Goal: Transaction & Acquisition: Purchase product/service

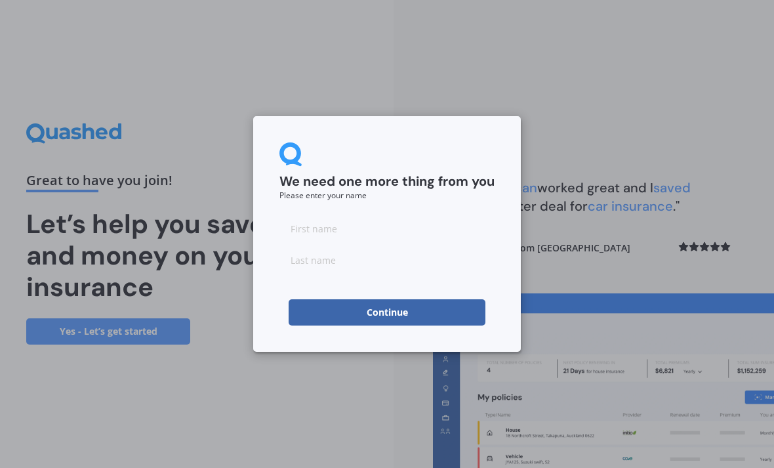
click at [400, 222] on input at bounding box center [386, 228] width 215 height 26
click at [410, 239] on input "[PERSON_NAME]" at bounding box center [386, 228] width 215 height 26
type input "[PERSON_NAME]"
click at [360, 247] on input at bounding box center [386, 260] width 215 height 26
type input "Bjerring"
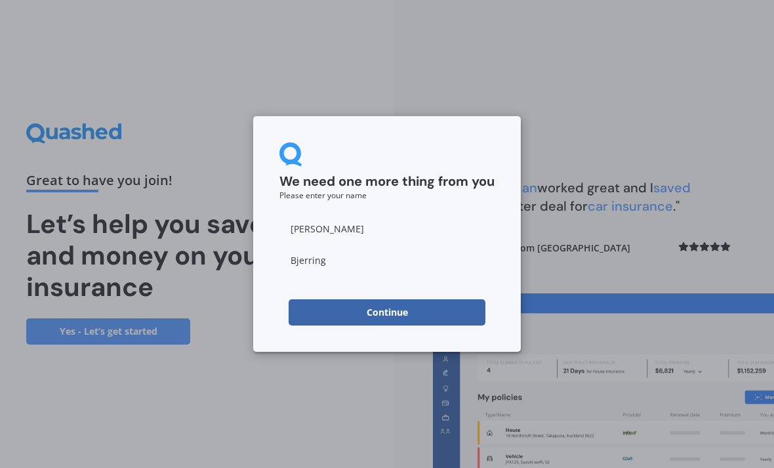
click at [383, 314] on button "Continue" at bounding box center [387, 312] width 197 height 26
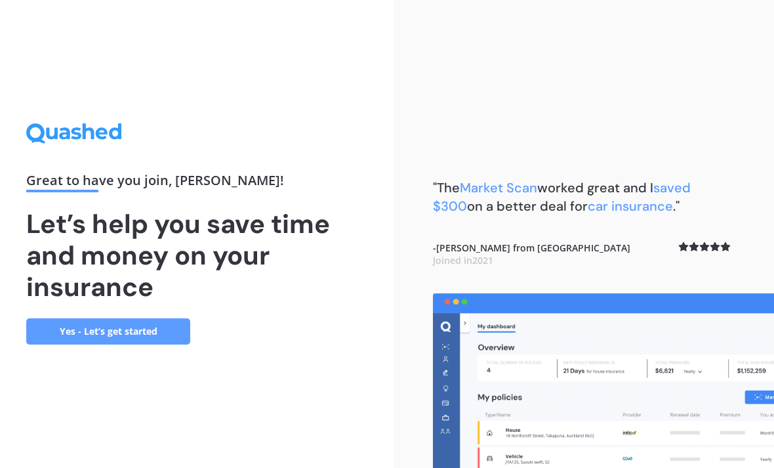
click at [79, 344] on link "Yes - Let’s get started" at bounding box center [108, 331] width 164 height 26
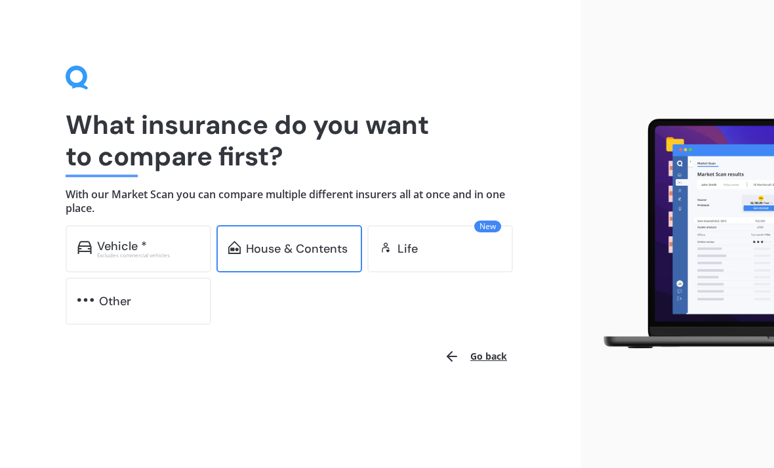
click at [296, 248] on div "House & Contents" at bounding box center [297, 248] width 102 height 13
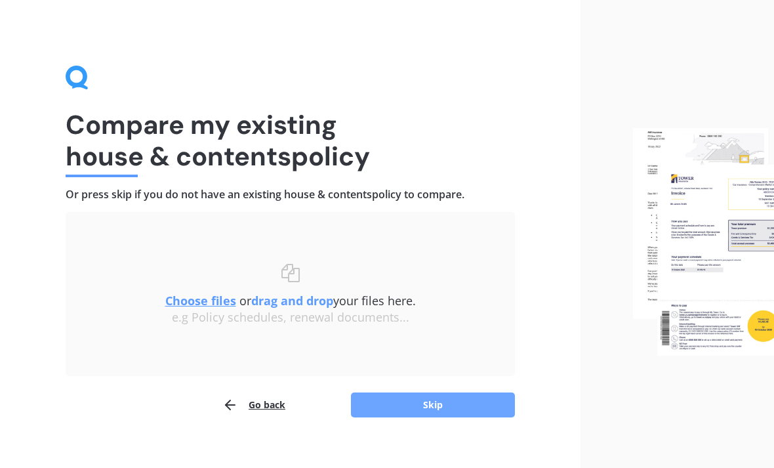
click at [429, 407] on button "Skip" at bounding box center [433, 404] width 164 height 25
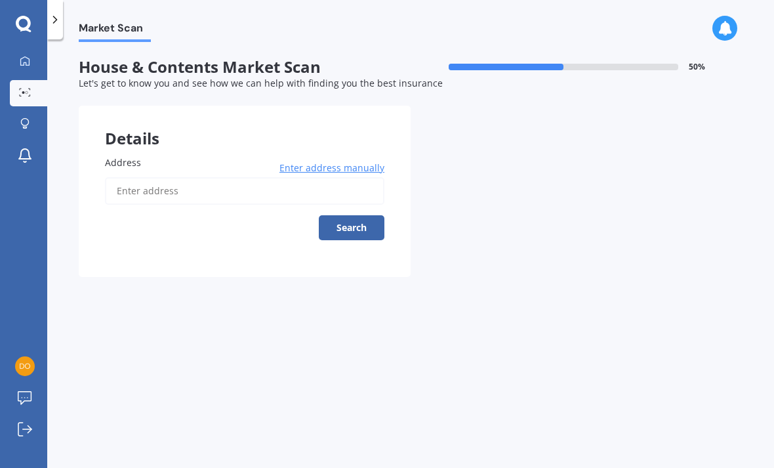
click at [167, 192] on input "Address" at bounding box center [244, 191] width 279 height 28
type input "[STREET_ADDRESS]"
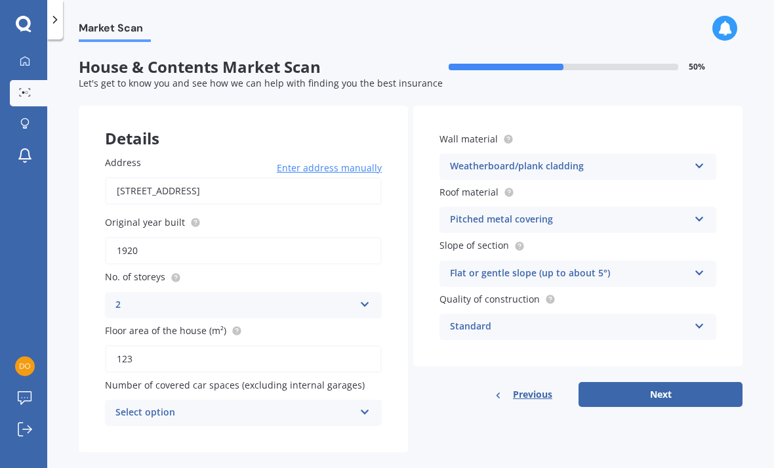
scroll to position [42, 0]
click at [136, 237] on input "1920" at bounding box center [243, 251] width 277 height 28
type input "1989"
click at [128, 297] on div "2" at bounding box center [234, 305] width 239 height 16
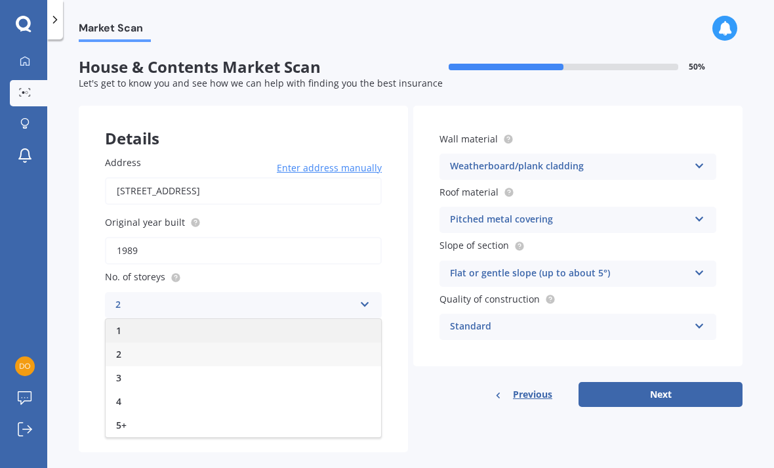
click at [116, 324] on span "1" at bounding box center [118, 330] width 5 height 12
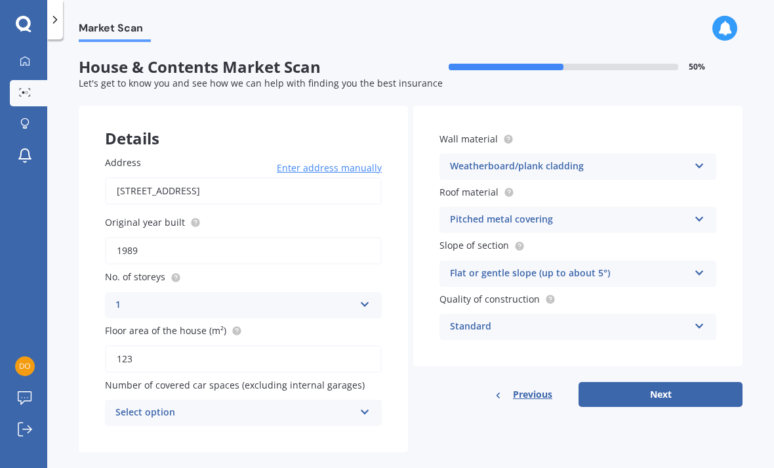
click at [131, 345] on input "123" at bounding box center [243, 359] width 277 height 28
type input "1"
type input "127"
click at [365, 405] on icon at bounding box center [365, 409] width 11 height 9
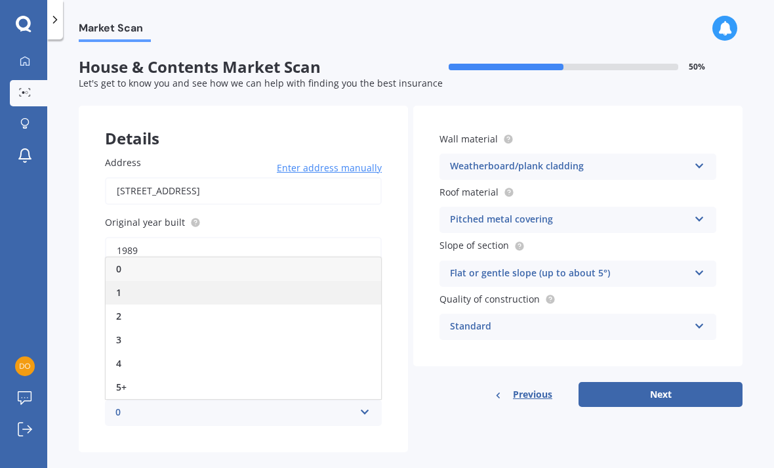
click at [138, 281] on div "1" at bounding box center [244, 293] width 276 height 24
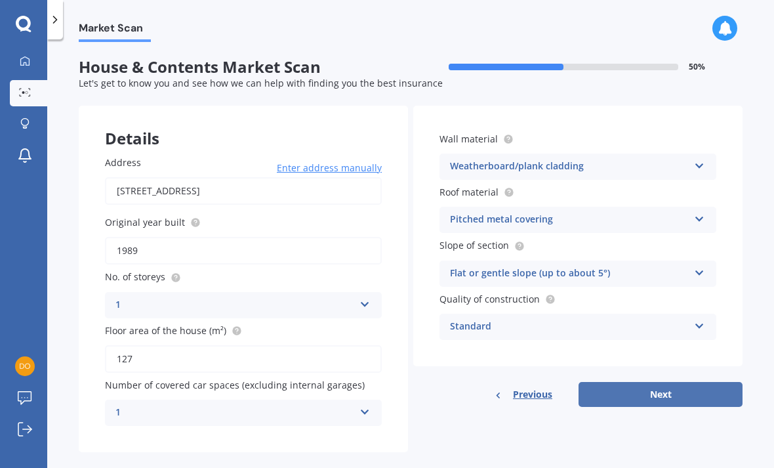
click at [644, 382] on button "Next" at bounding box center [661, 394] width 164 height 25
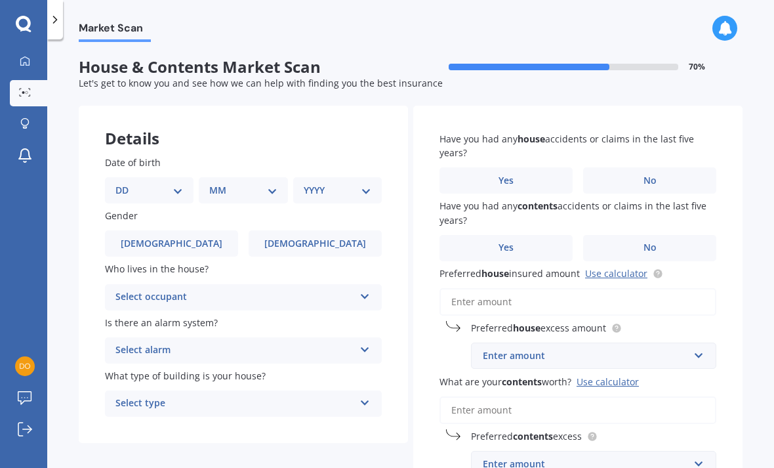
click at [176, 183] on select "DD 01 02 03 04 05 06 07 08 09 10 11 12 13 14 15 16 17 18 19 20 21 22 23 24 25 2…" at bounding box center [149, 190] width 68 height 14
select select "27"
click at [244, 183] on select "MM 01 02 03 04 05 06 07 08 09 10 11 12" at bounding box center [246, 190] width 62 height 14
select select "10"
click at [354, 183] on select "YYYY 2009 2008 2007 2006 2005 2004 2003 2002 2001 2000 1999 1998 1997 1996 1995…" at bounding box center [335, 190] width 62 height 14
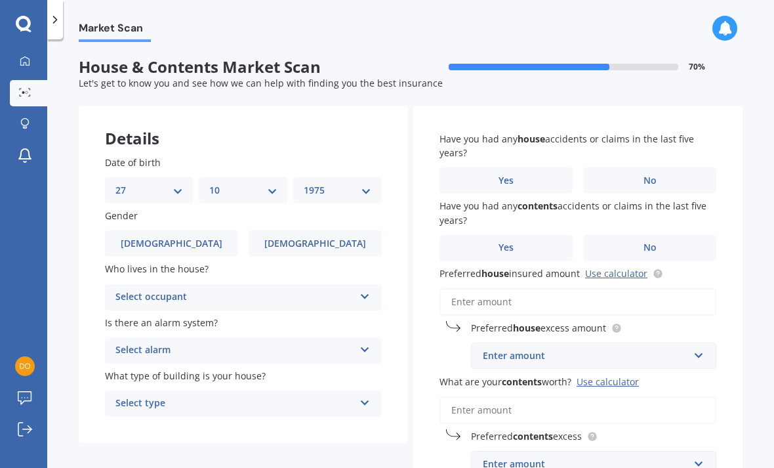
click at [369, 183] on select "YYYY 2009 2008 2007 2006 2005 2004 2003 2002 2001 2000 1999 1998 1997 1996 1995…" at bounding box center [338, 190] width 68 height 14
select select "1979"
click at [118, 289] on div "Select occupant" at bounding box center [234, 297] width 239 height 16
click at [119, 316] on span "Owner" at bounding box center [131, 322] width 30 height 12
click at [119, 342] on div "Select alarm" at bounding box center [234, 350] width 239 height 16
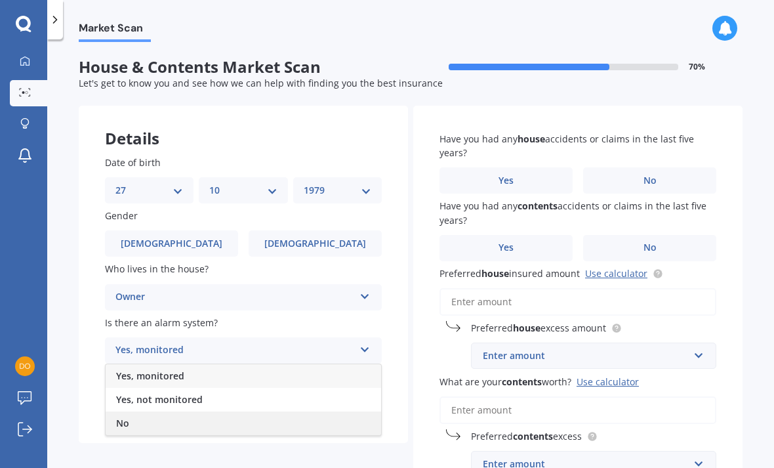
click at [128, 417] on span "No" at bounding box center [122, 423] width 13 height 12
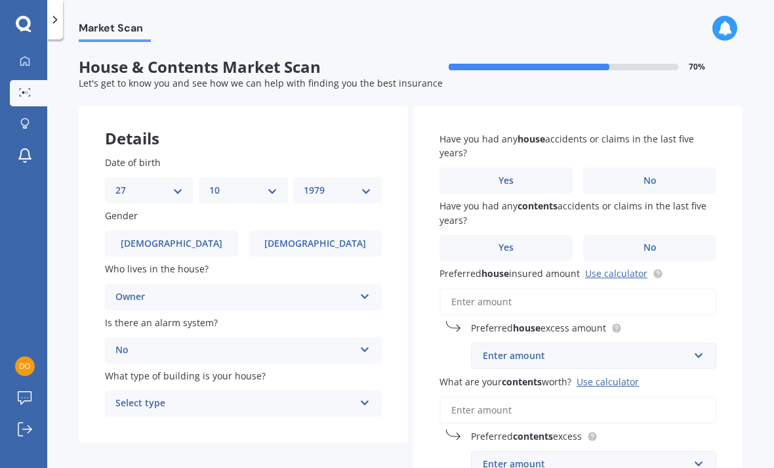
click at [124, 396] on div "Select type" at bounding box center [234, 404] width 239 height 16
click at [130, 422] on span "Freestanding" at bounding box center [145, 428] width 58 height 12
click at [669, 167] on label "No" at bounding box center [649, 180] width 133 height 26
click at [0, 0] on input "No" at bounding box center [0, 0] width 0 height 0
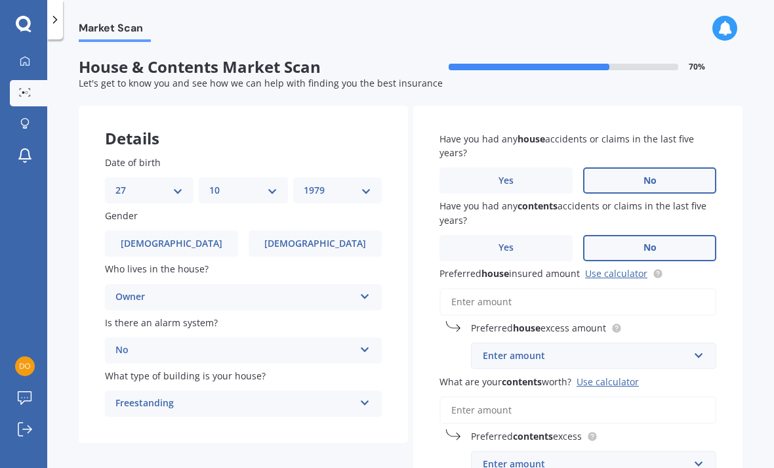
click at [693, 235] on label "No" at bounding box center [649, 248] width 133 height 26
click at [0, 0] on input "No" at bounding box center [0, 0] width 0 height 0
click at [510, 288] on input "Preferred house insured amount Use calculator" at bounding box center [578, 302] width 277 height 28
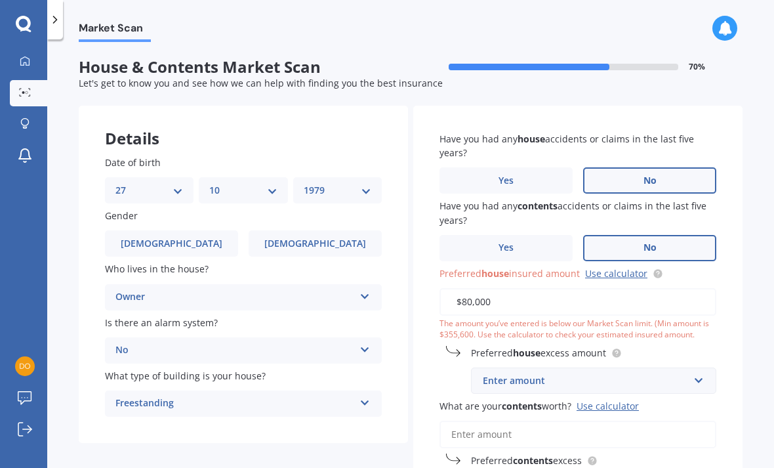
type input "$800,000"
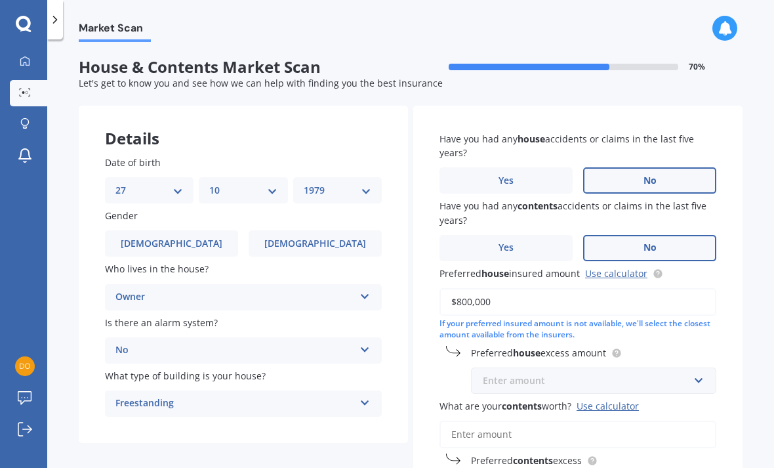
click at [693, 368] on input "text" at bounding box center [589, 380] width 234 height 25
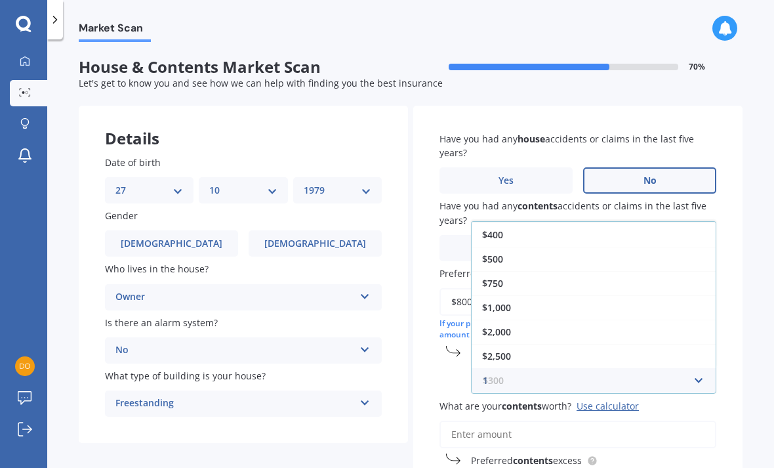
scroll to position [0, 0]
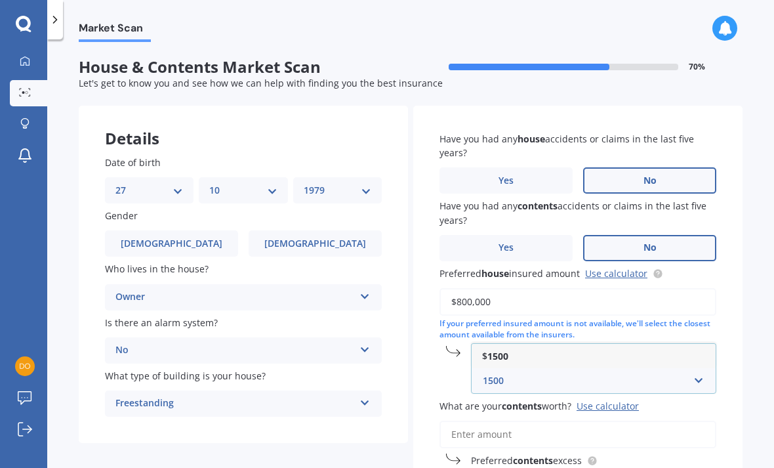
type input "1500"
click at [503, 344] on div "$ 1500" at bounding box center [594, 356] width 244 height 24
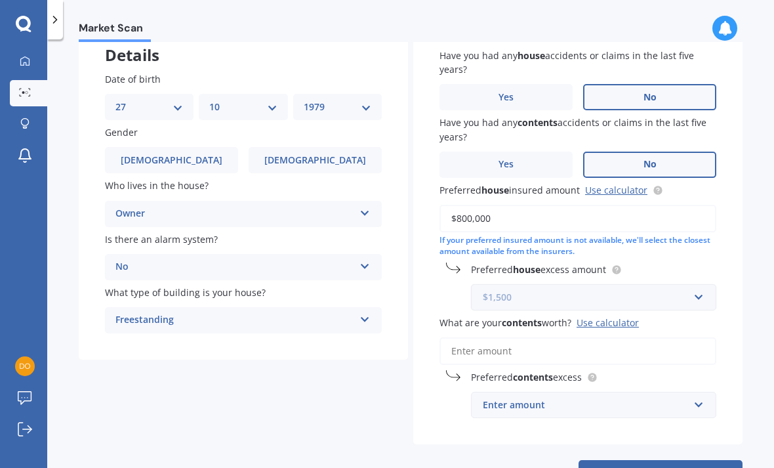
scroll to position [83, 0]
click at [509, 338] on input "What are your contents worth? Use calculator" at bounding box center [578, 352] width 277 height 28
click at [516, 393] on input "text" at bounding box center [589, 405] width 234 height 25
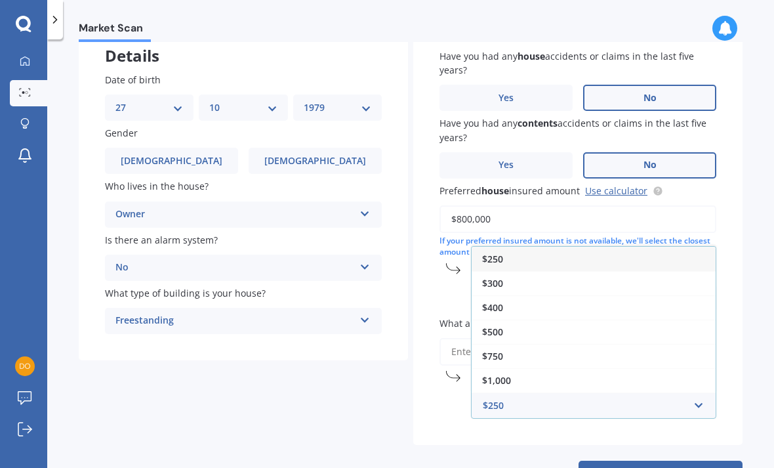
click at [518, 247] on div "$250" at bounding box center [594, 259] width 244 height 24
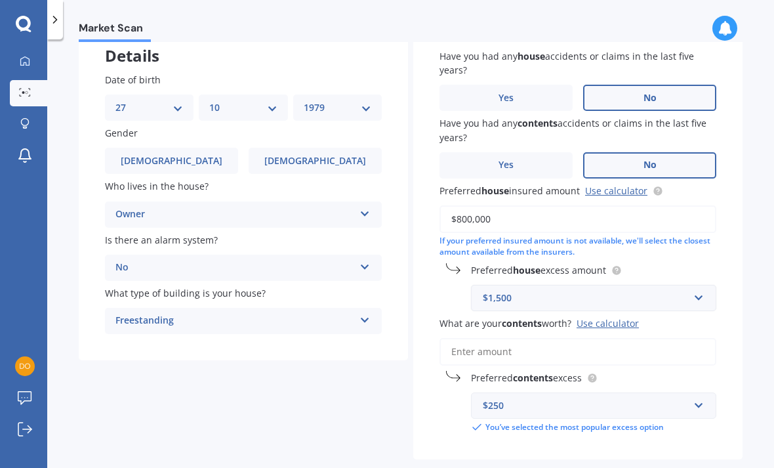
click at [514, 338] on input "What are your contents worth? Use calculator" at bounding box center [578, 352] width 277 height 28
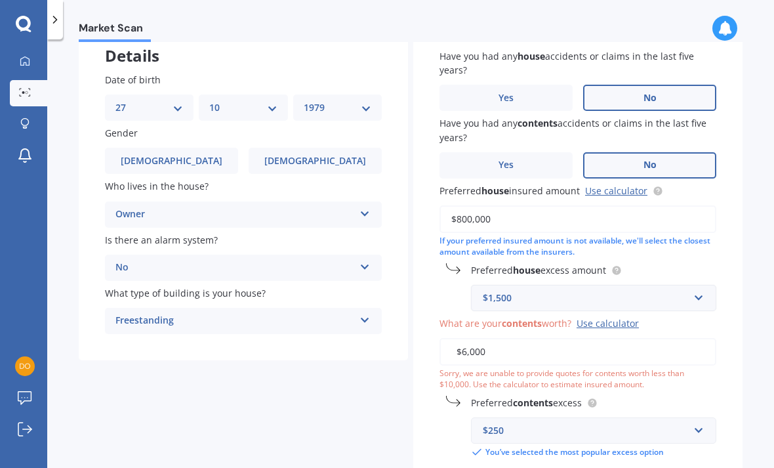
type input "$60,000"
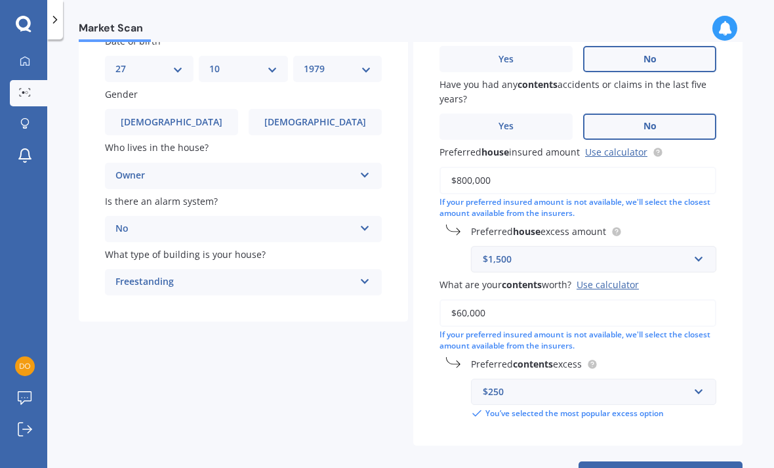
scroll to position [121, 0]
click at [660, 462] on button "Next" at bounding box center [661, 474] width 164 height 25
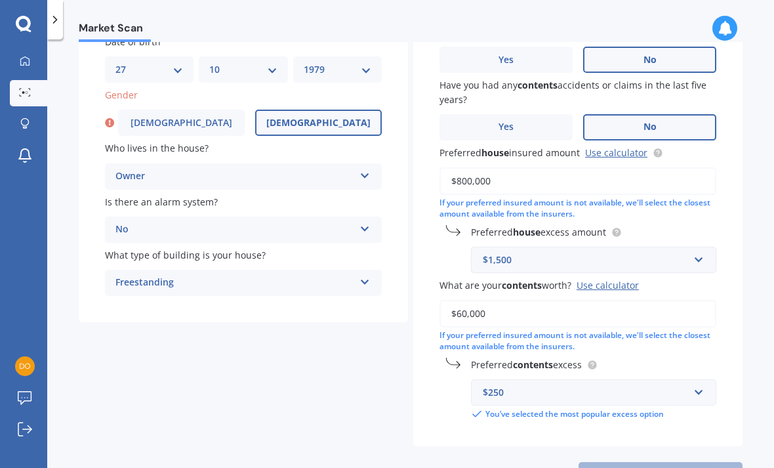
click at [323, 117] on span "[DEMOGRAPHIC_DATA]" at bounding box center [318, 122] width 104 height 11
click at [0, 0] on input "[DEMOGRAPHIC_DATA]" at bounding box center [0, 0] width 0 height 0
click at [675, 462] on button "Next" at bounding box center [661, 474] width 164 height 25
select select "27"
select select "10"
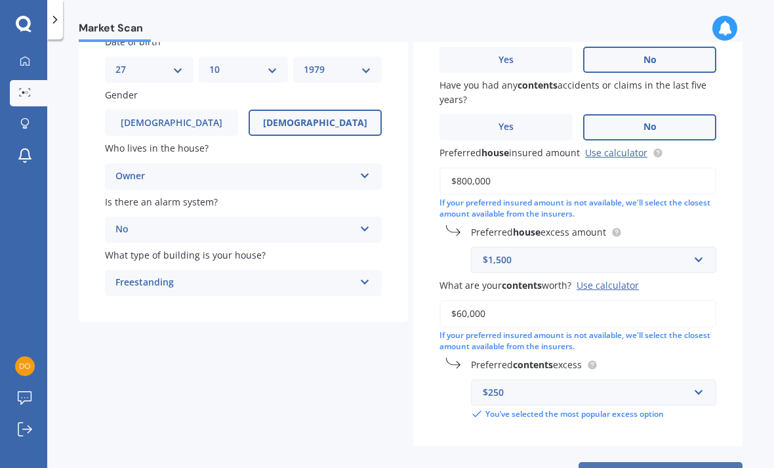
select select "1979"
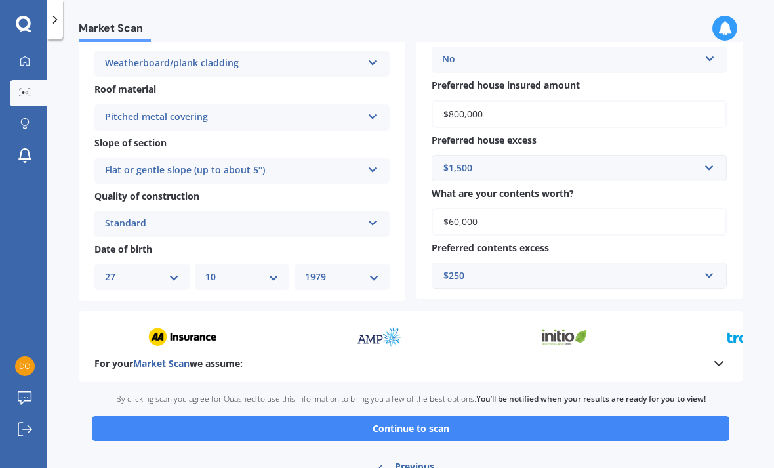
scroll to position [357, 0]
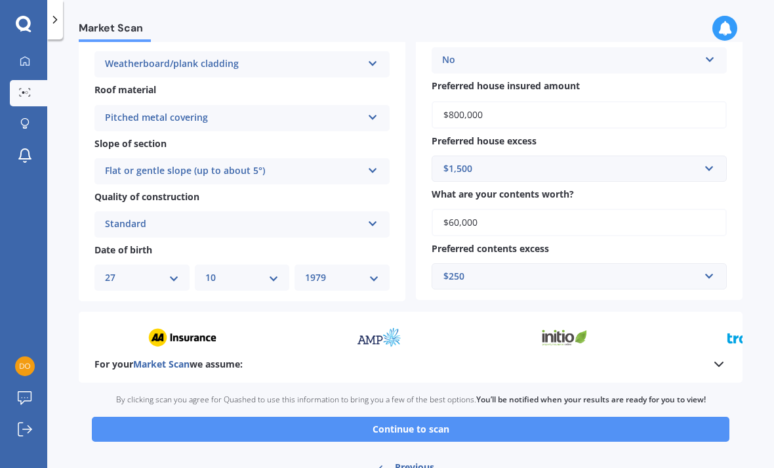
click at [409, 417] on button "Continue to scan" at bounding box center [411, 429] width 638 height 25
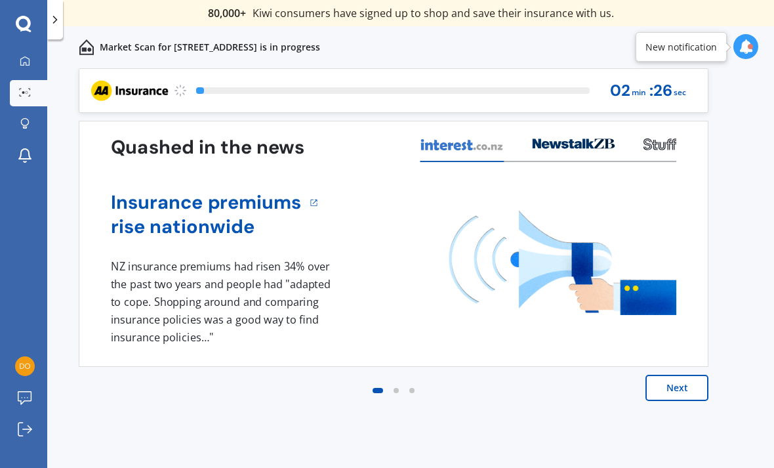
click at [688, 389] on button "Next" at bounding box center [677, 388] width 63 height 26
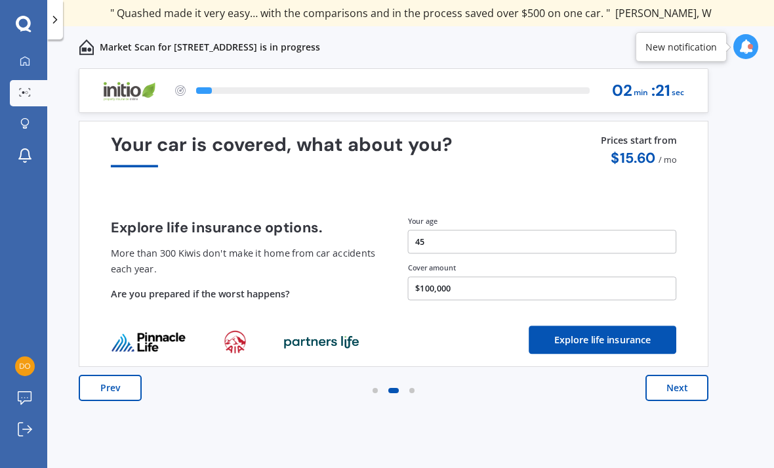
click at [691, 391] on button "Next" at bounding box center [677, 388] width 63 height 26
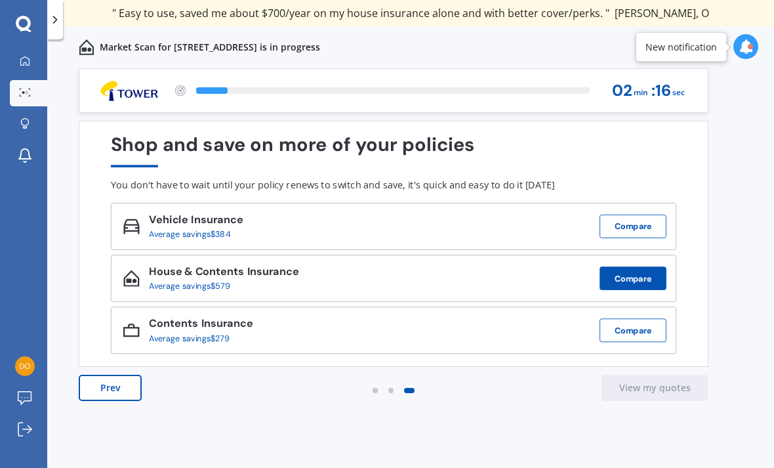
click at [641, 281] on button "Compare" at bounding box center [633, 278] width 67 height 24
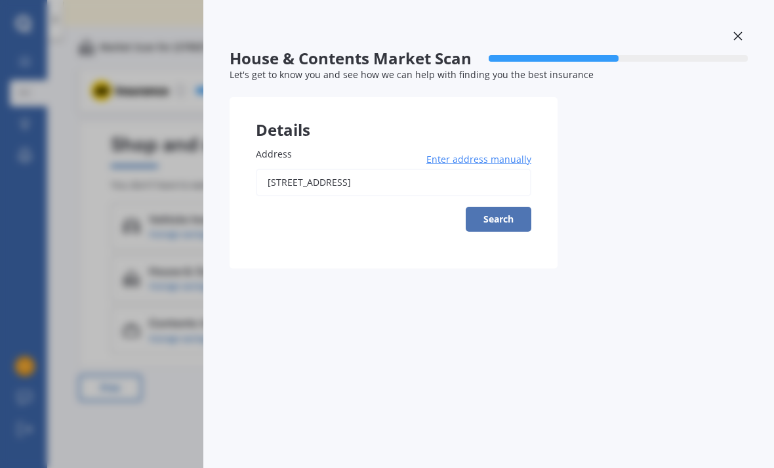
click at [502, 223] on button "Search" at bounding box center [499, 219] width 66 height 25
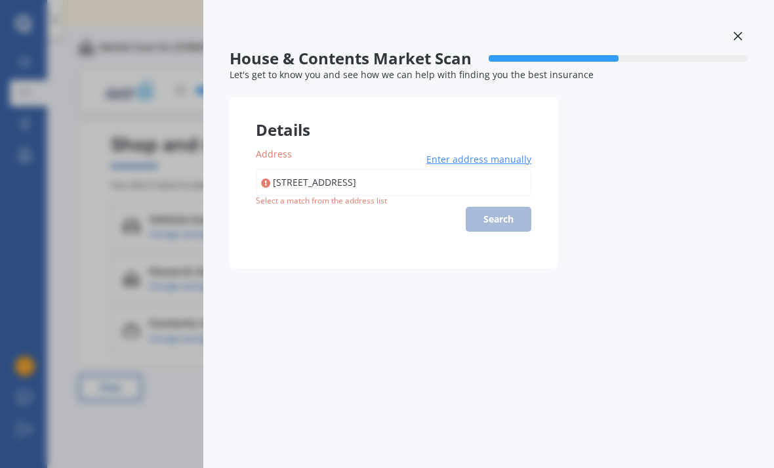
type input "[STREET_ADDRESS]"
